Goal: Transaction & Acquisition: Purchase product/service

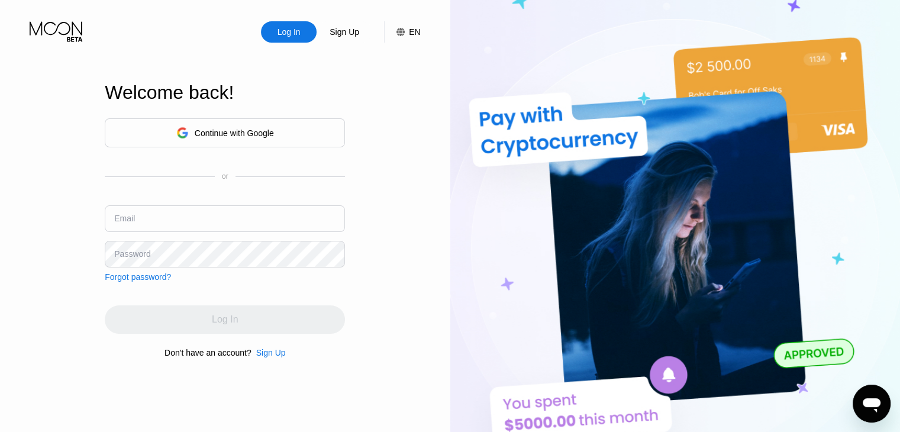
click at [259, 215] on input "text" at bounding box center [225, 218] width 240 height 27
type input "[EMAIL_ADDRESS][DOMAIN_NAME]"
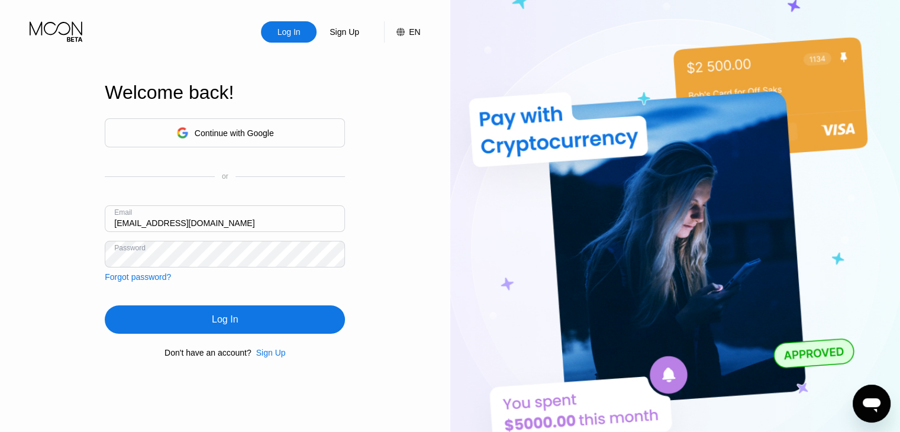
click at [217, 323] on div "Log In" at bounding box center [225, 320] width 26 height 12
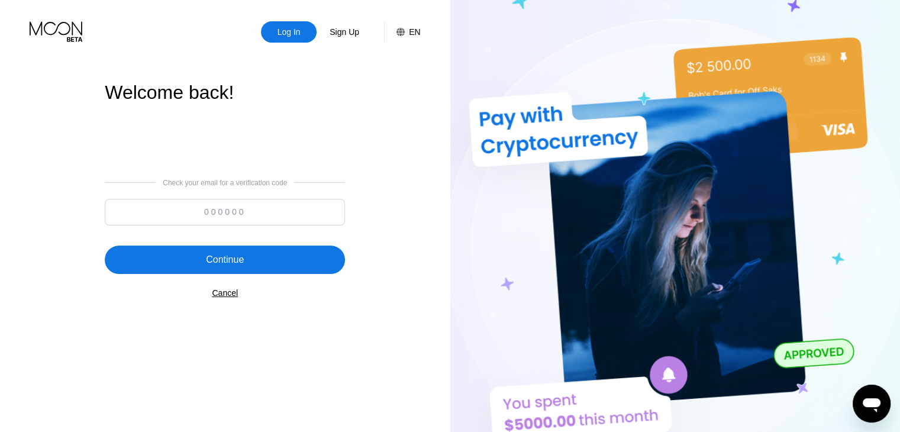
click at [237, 207] on input at bounding box center [225, 212] width 240 height 27
paste input "646528"
type input "646528"
click at [236, 256] on div "Continue" at bounding box center [225, 260] width 38 height 12
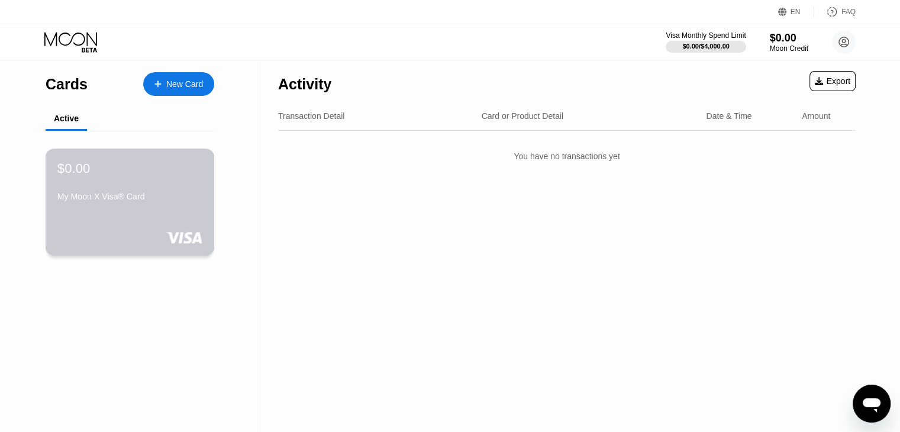
click at [127, 206] on div "My Moon X Visa® Card" at bounding box center [129, 199] width 145 height 14
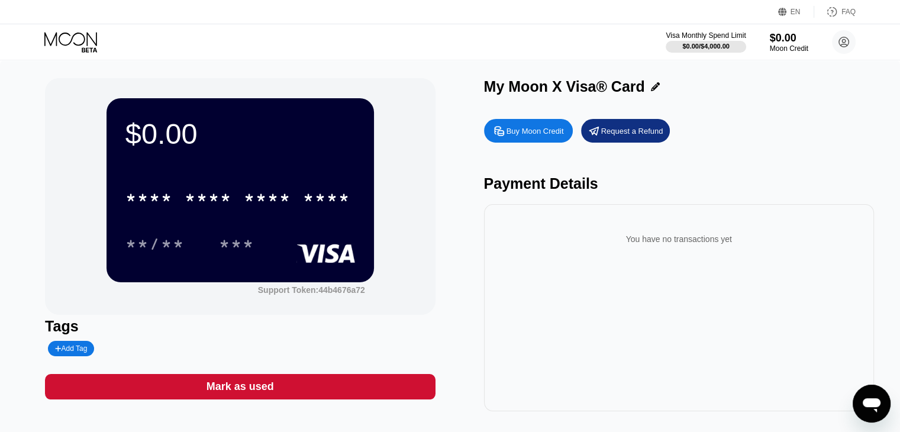
click at [526, 131] on div "Buy Moon Credit" at bounding box center [535, 131] width 57 height 10
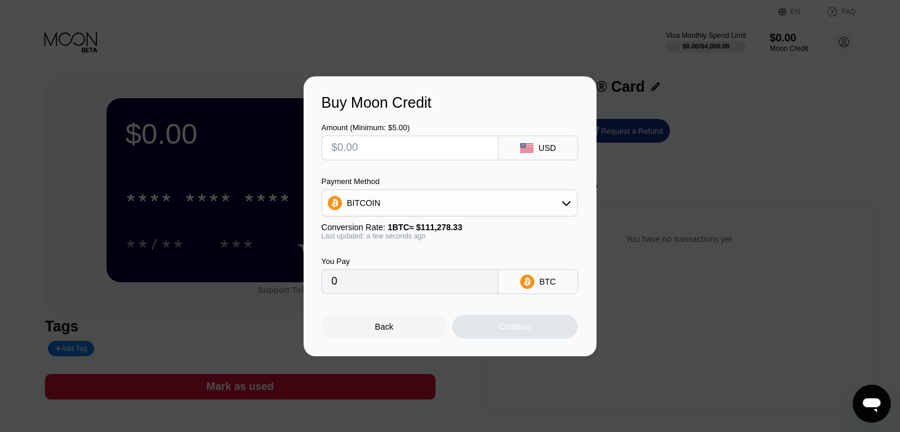
click at [443, 144] on input "text" at bounding box center [409, 148] width 157 height 24
click at [530, 206] on div "BITCOIN" at bounding box center [449, 203] width 255 height 24
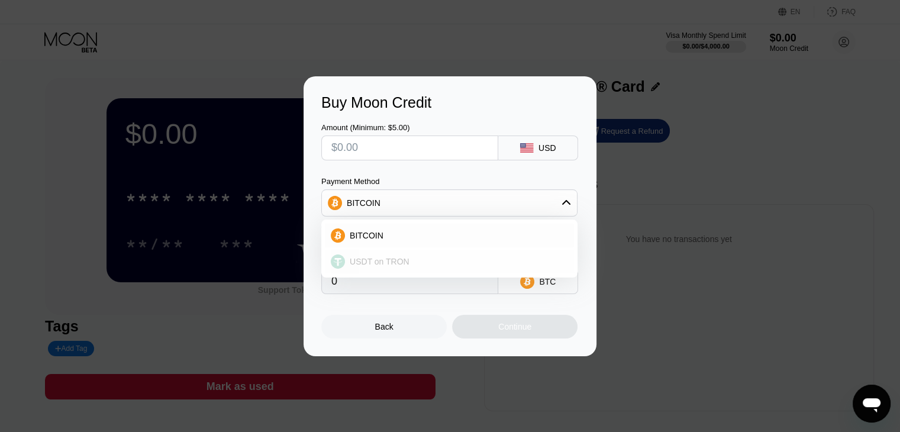
click at [400, 258] on span "USDT on TRON" at bounding box center [380, 261] width 60 height 9
type input "0.00"
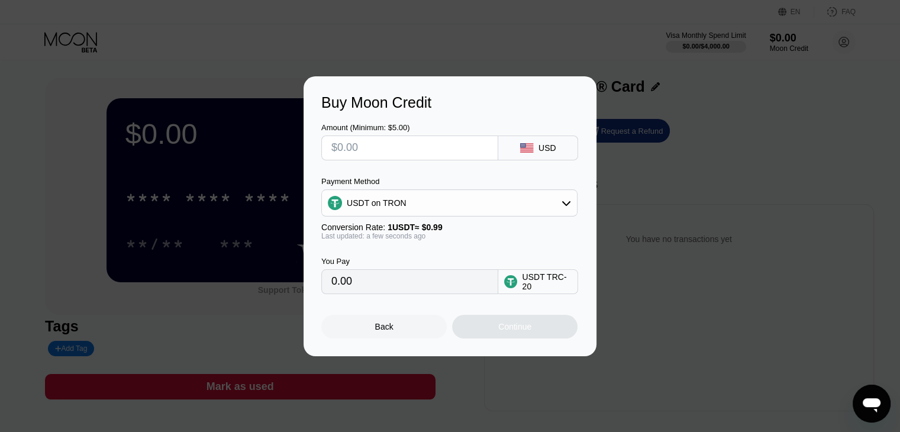
click at [434, 149] on input "text" at bounding box center [409, 148] width 157 height 24
click at [521, 202] on div "USDT on TRON" at bounding box center [449, 203] width 255 height 24
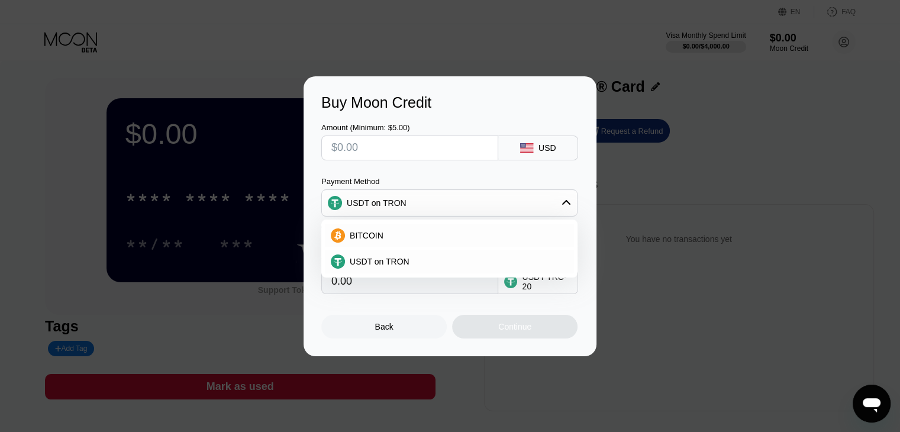
click at [521, 202] on div "USDT on TRON" at bounding box center [449, 203] width 255 height 24
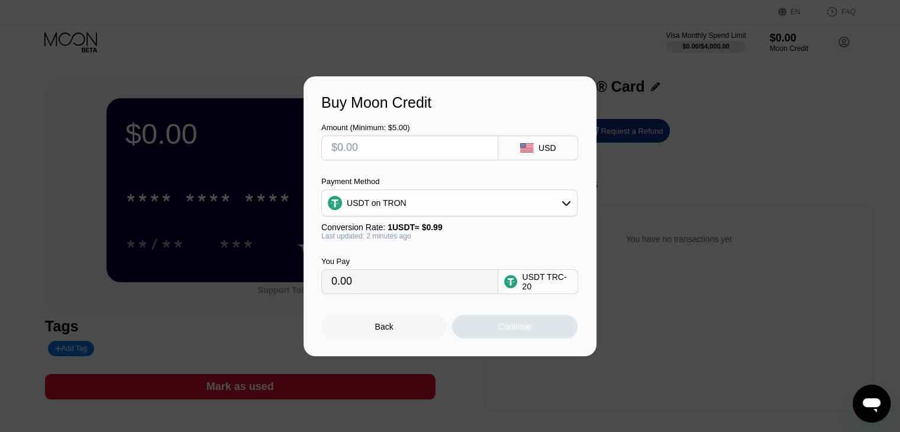
click at [370, 140] on input "text" at bounding box center [409, 148] width 157 height 24
type input "$5"
type input "5.05"
type input "$50"
type input "50.51"
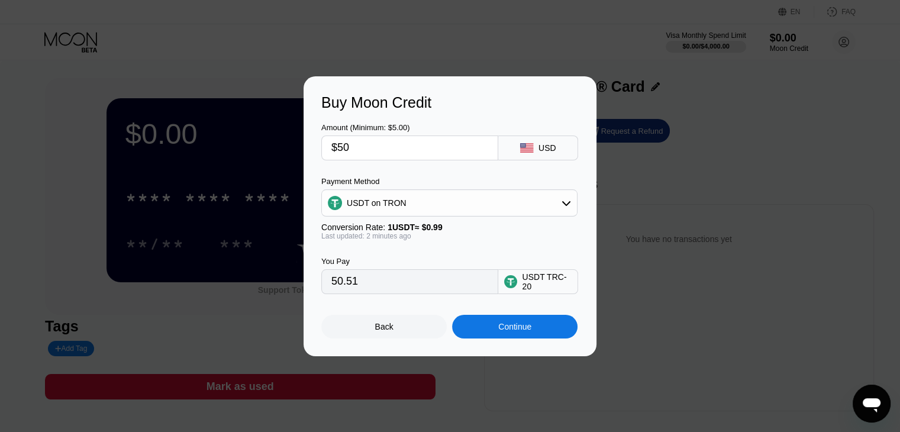
drag, startPoint x: 426, startPoint y: 152, endPoint x: 330, endPoint y: 149, distance: 95.9
click at [330, 149] on div "$50" at bounding box center [409, 148] width 177 height 25
type input "0.00"
type input "$6"
type input "6.06"
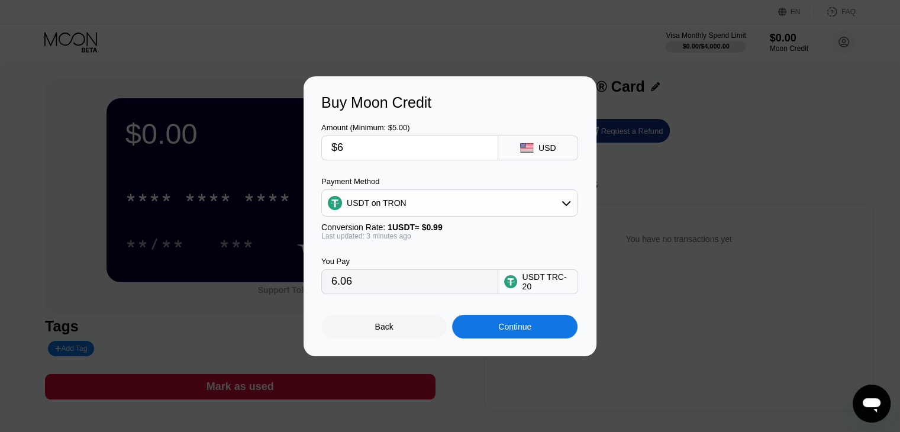
type input "$60"
type input "60.61"
type input "$60"
click at [533, 331] on div "Continue" at bounding box center [514, 327] width 125 height 24
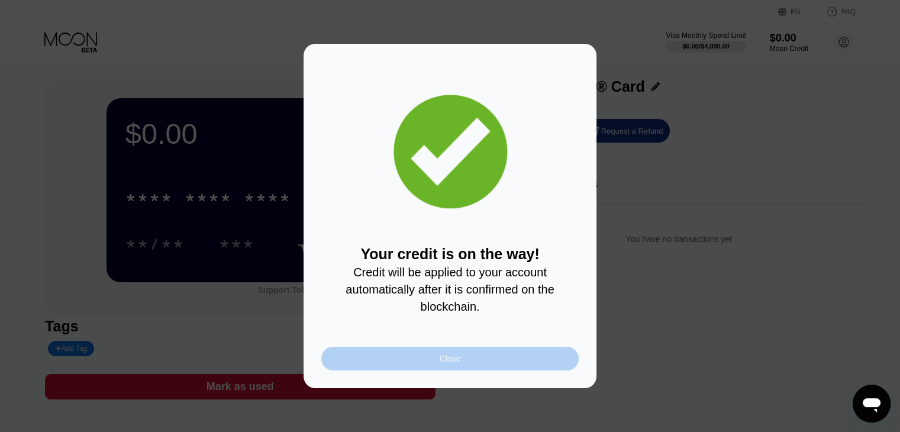
click at [457, 362] on div "Close" at bounding box center [450, 358] width 21 height 9
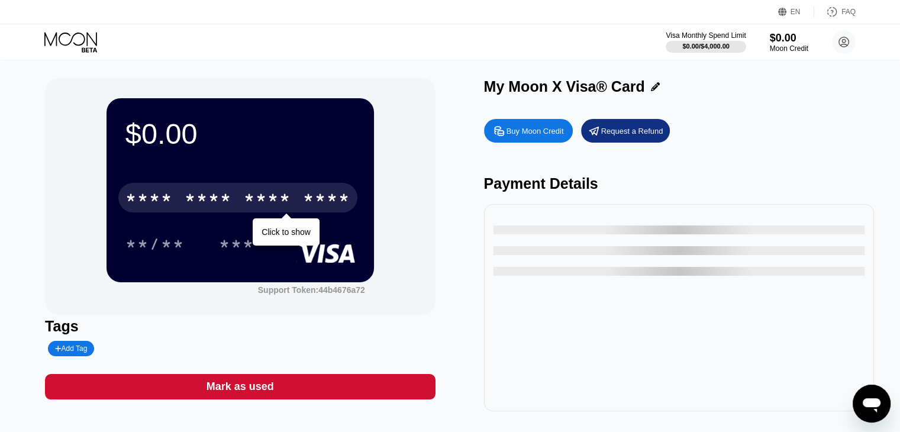
click at [241, 195] on div "* * * * * * * * * * * * ****" at bounding box center [237, 198] width 239 height 30
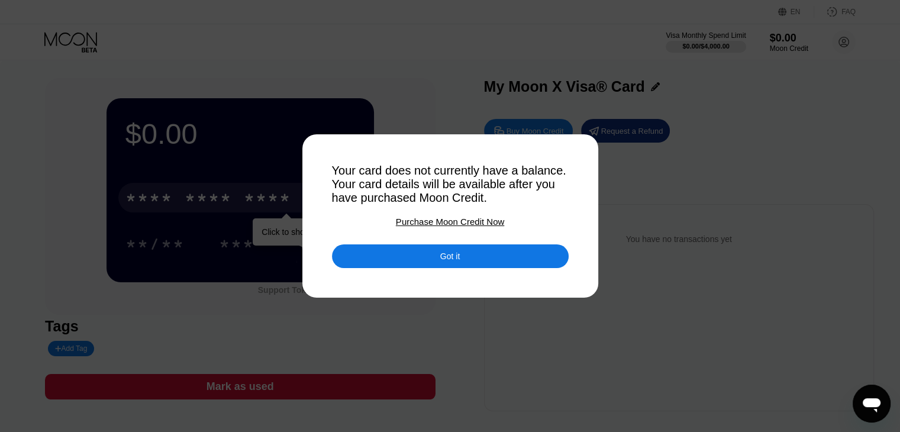
click at [457, 256] on div "Got it" at bounding box center [450, 256] width 20 height 11
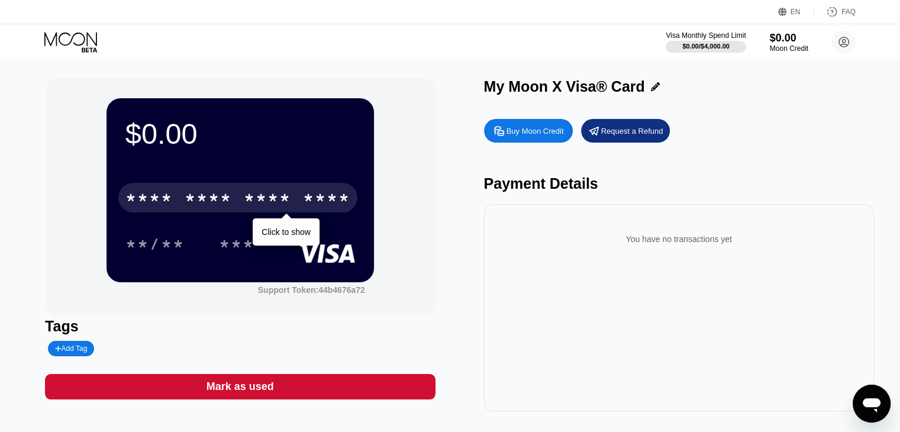
click at [457, 255] on div "$0.00 * * * * * * * * * * * * **** Click to show **/** *** Support Token: 44b46…" at bounding box center [450, 244] width 810 height 333
click at [294, 201] on div "* * * * * * * * * * * * ****" at bounding box center [237, 198] width 239 height 30
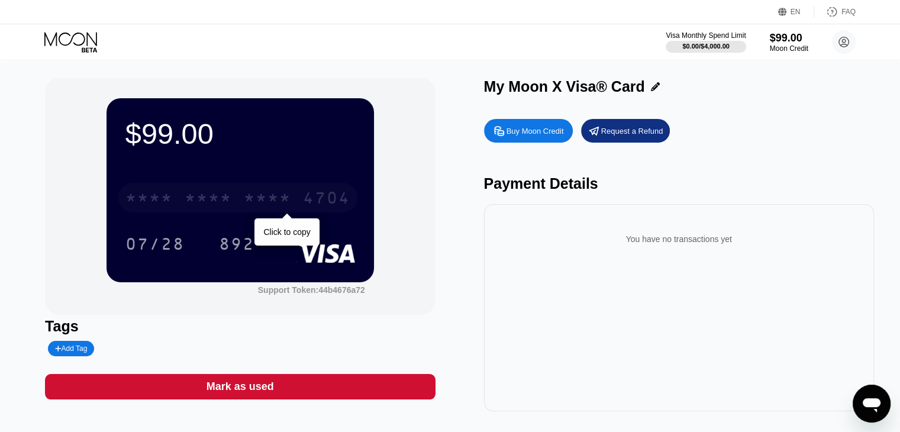
click at [271, 197] on div "* * * *" at bounding box center [267, 199] width 47 height 19
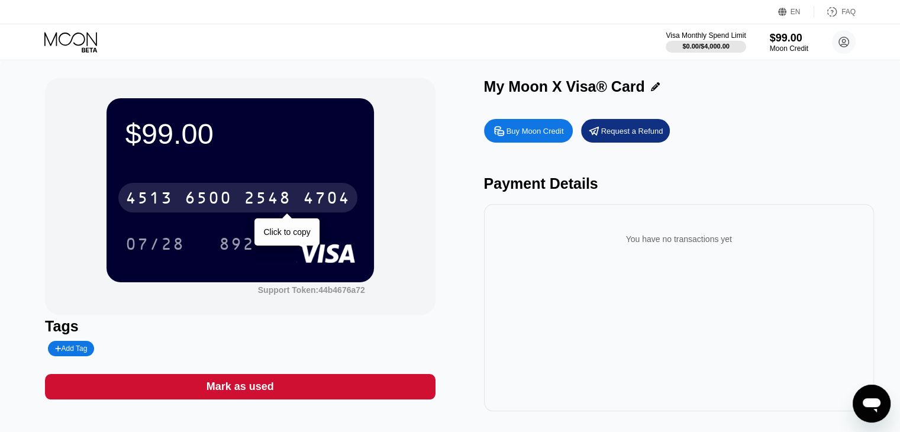
click at [262, 196] on div "2548" at bounding box center [267, 199] width 47 height 19
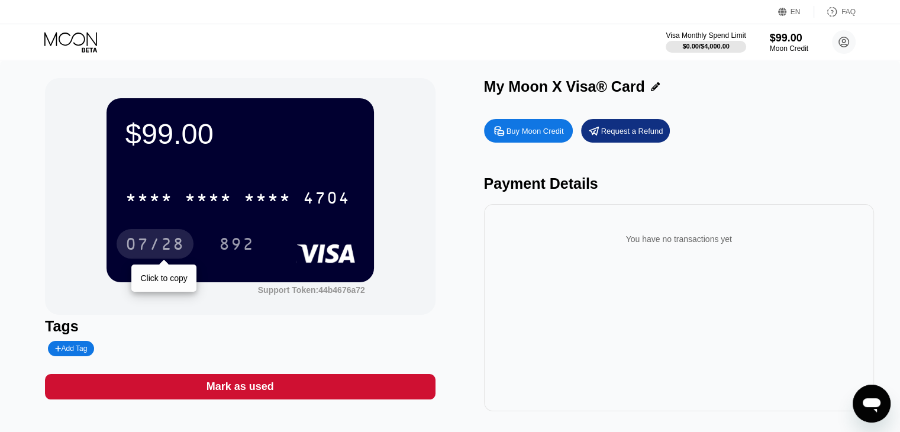
click at [154, 252] on div "07/28" at bounding box center [154, 245] width 59 height 19
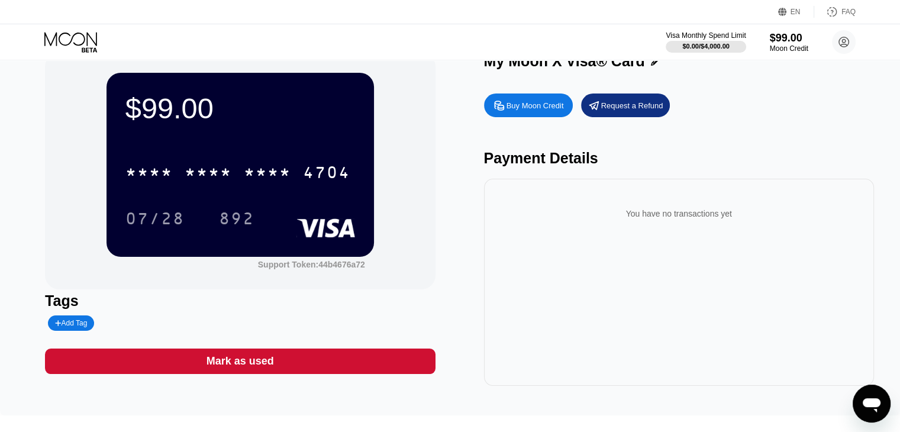
scroll to position [59, 0]
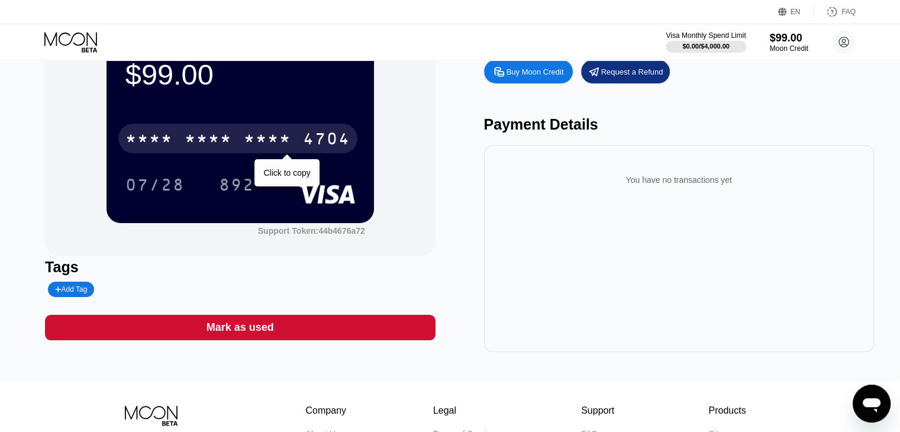
click at [236, 137] on div "* * * * * * * * * * * * 4704" at bounding box center [237, 139] width 239 height 30
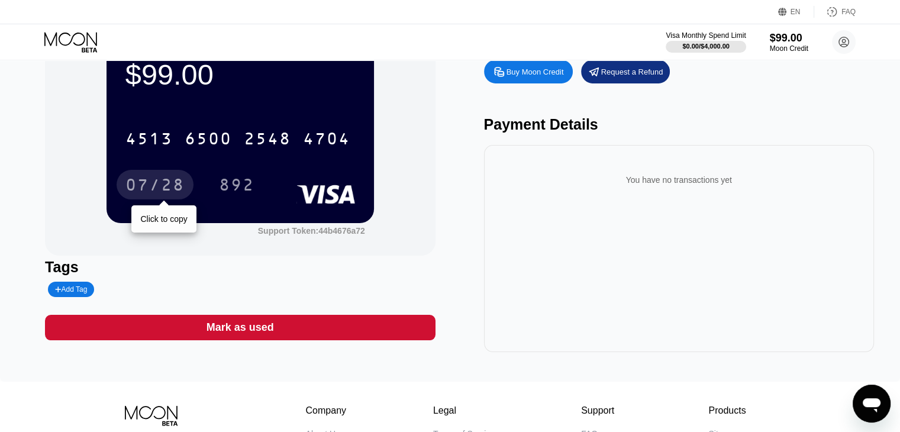
click at [158, 183] on div "07/28" at bounding box center [154, 186] width 59 height 19
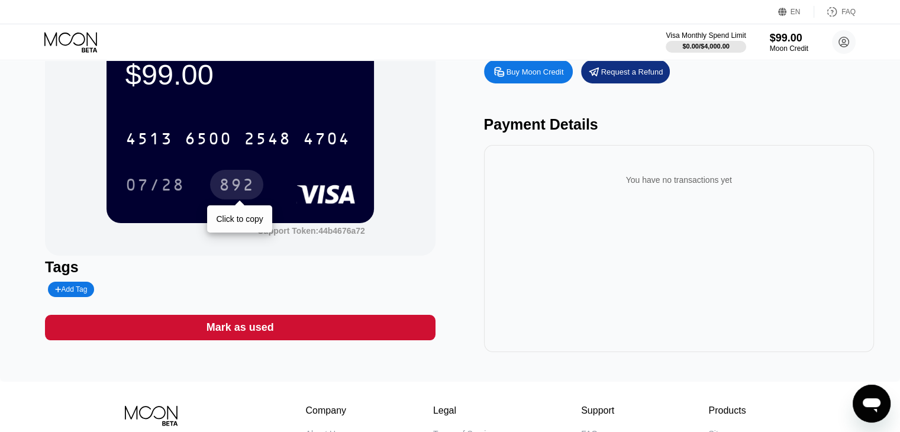
click at [237, 183] on div "892" at bounding box center [237, 186] width 36 height 19
